Goal: Subscribe to service/newsletter

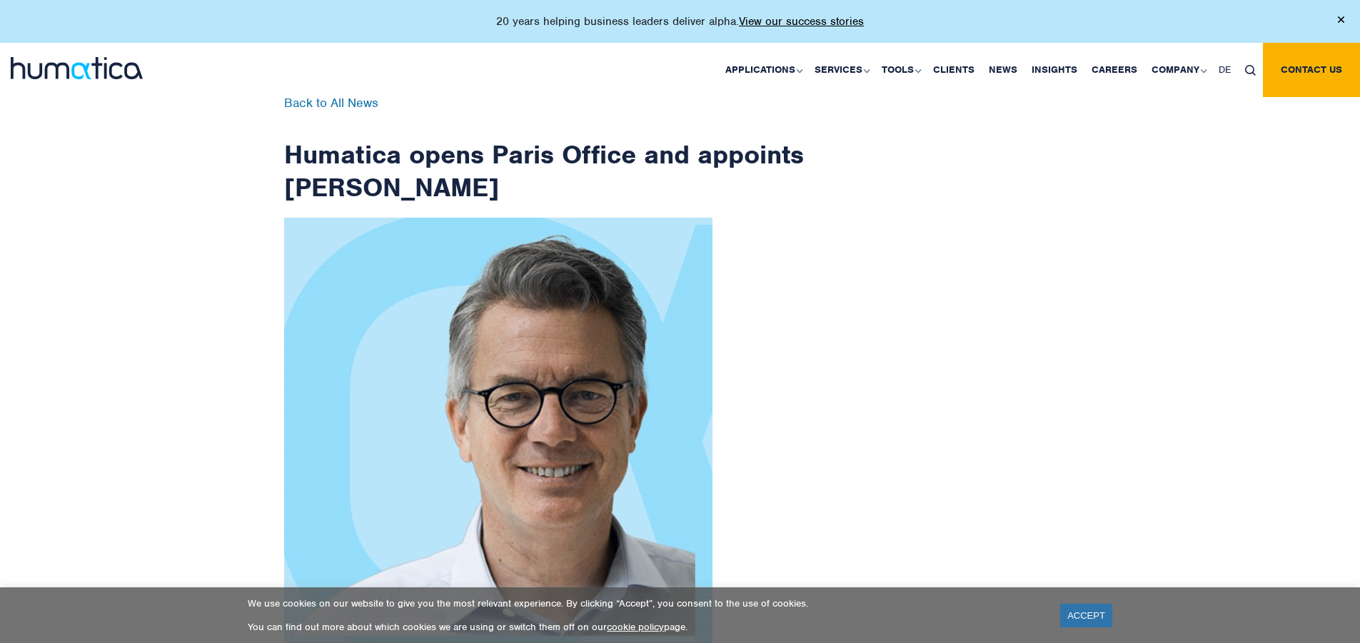
scroll to position [2278, 0]
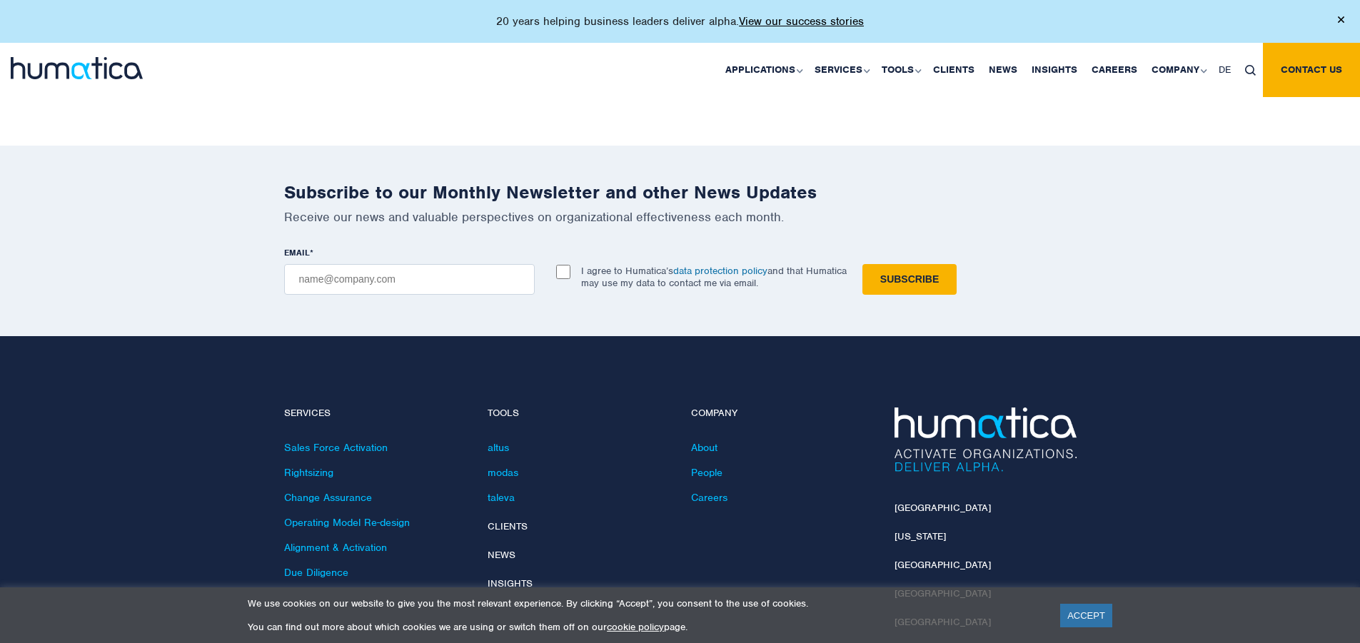
checkbox input "true"
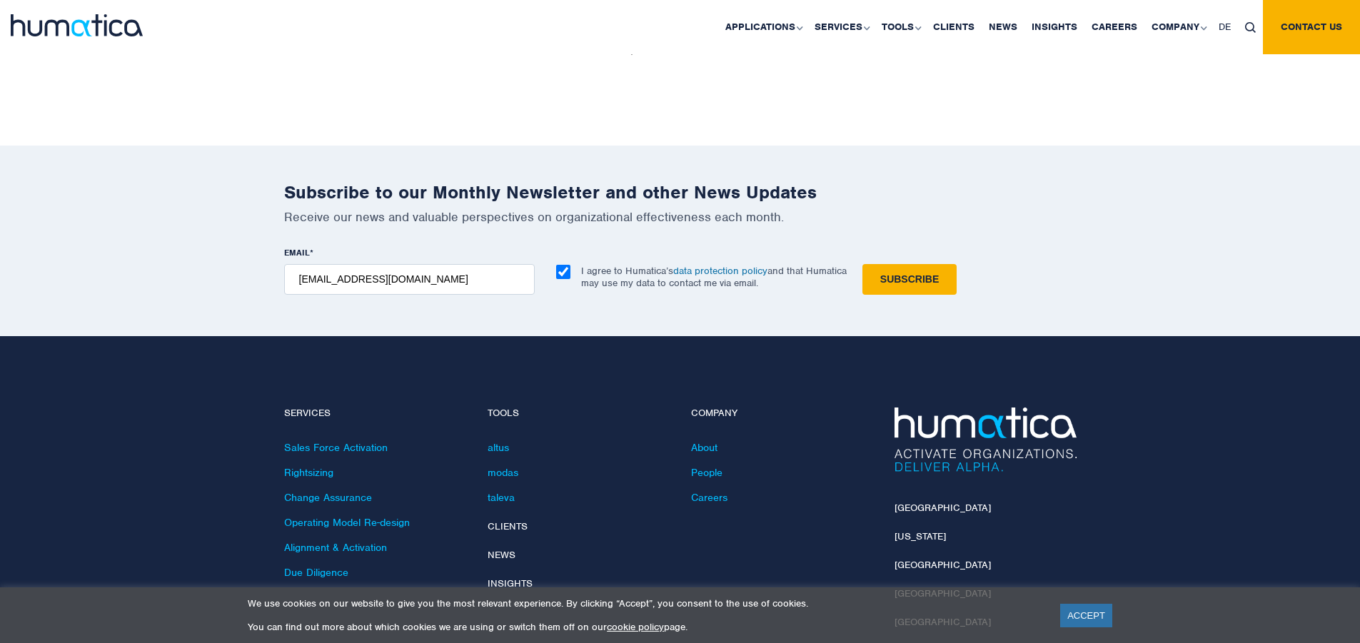
type input "[EMAIL_ADDRESS][DOMAIN_NAME]"
click at [862, 264] on input "Subscribe" at bounding box center [909, 279] width 94 height 31
